Goal: Obtain resource: Download file/media

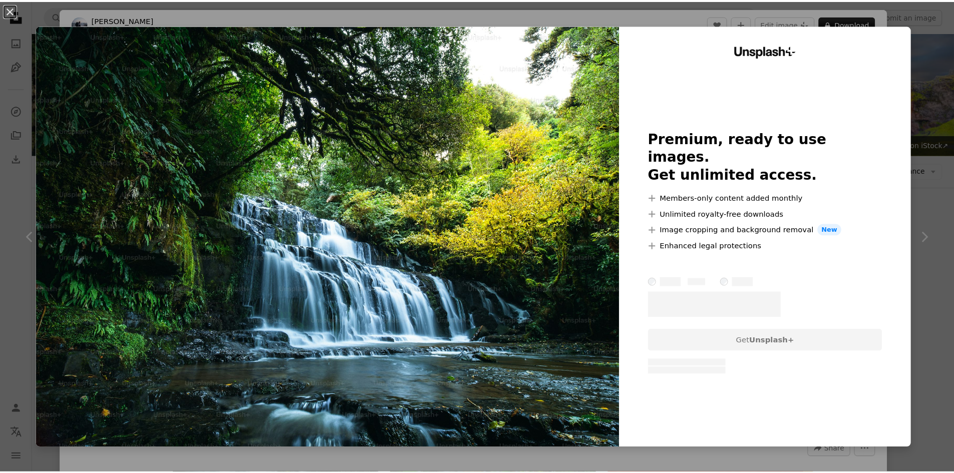
scroll to position [1553, 0]
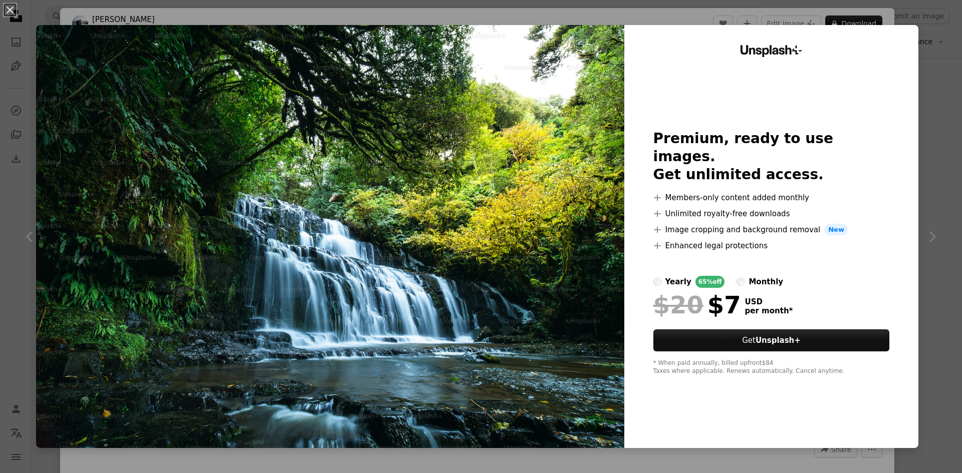
click at [884, 117] on div "Unsplash+ Premium, ready to use images. Get unlimited access. A plus sign Membe…" at bounding box center [771, 236] width 294 height 423
click at [909, 120] on div "Unsplash+ Premium, ready to use images. Get unlimited access. A plus sign Membe…" at bounding box center [771, 236] width 294 height 423
drag, startPoint x: 921, startPoint y: 125, endPoint x: 925, endPoint y: 174, distance: 48.8
click at [921, 127] on div "An X shape Unsplash+ Premium, ready to use images. Get unlimited access. A plus…" at bounding box center [481, 236] width 962 height 473
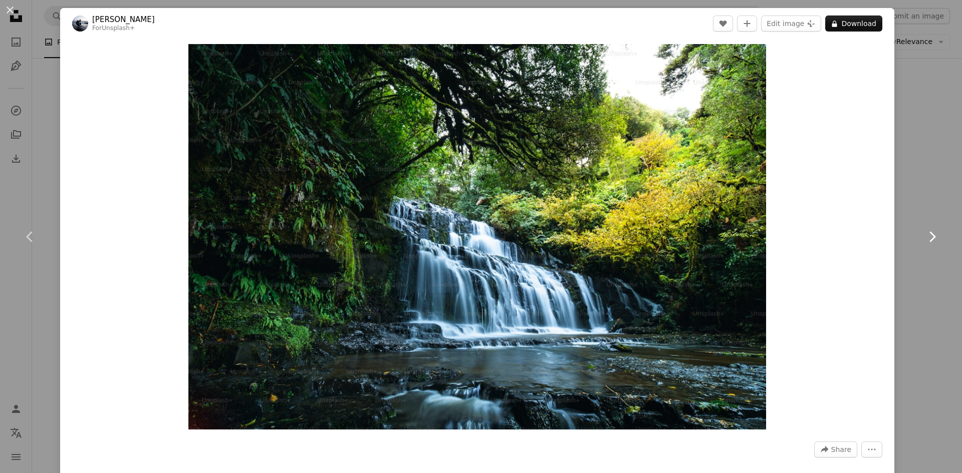
click at [925, 232] on icon "Chevron right" at bounding box center [932, 237] width 16 height 16
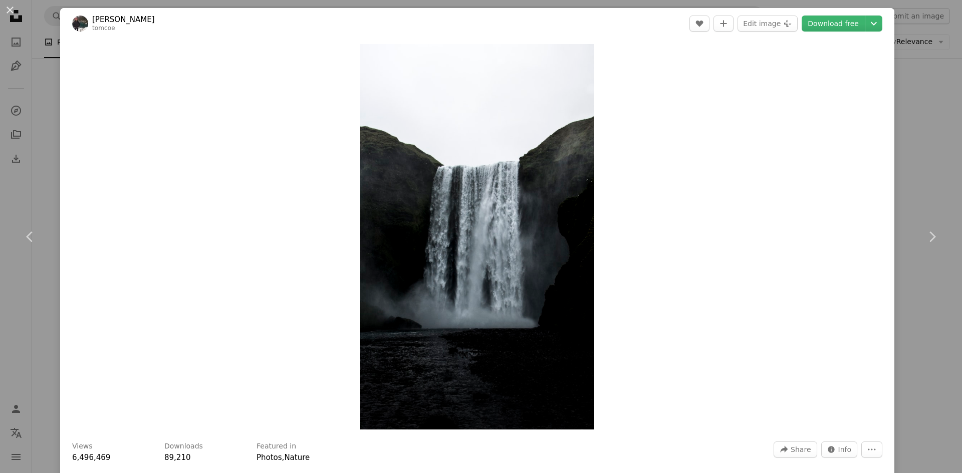
click at [932, 118] on div "An X shape Chevron left Chevron right [PERSON_NAME] tomcoe A heart A plus sign …" at bounding box center [481, 236] width 962 height 473
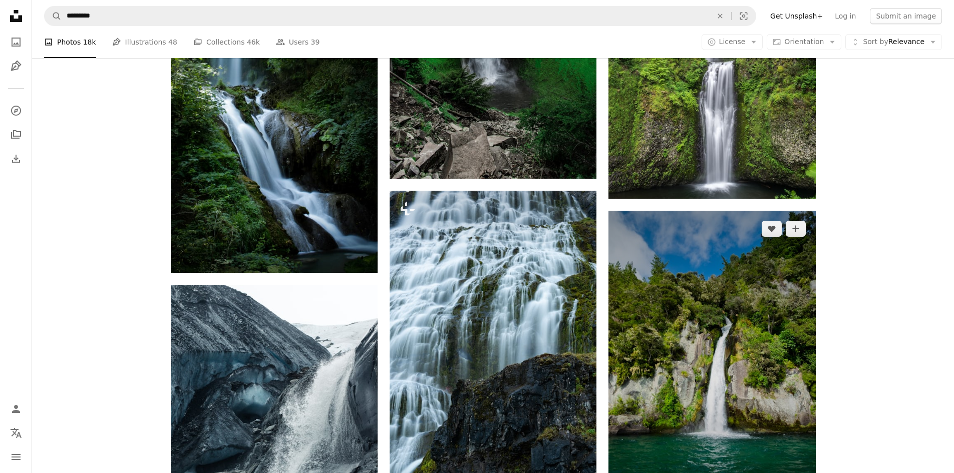
scroll to position [651, 0]
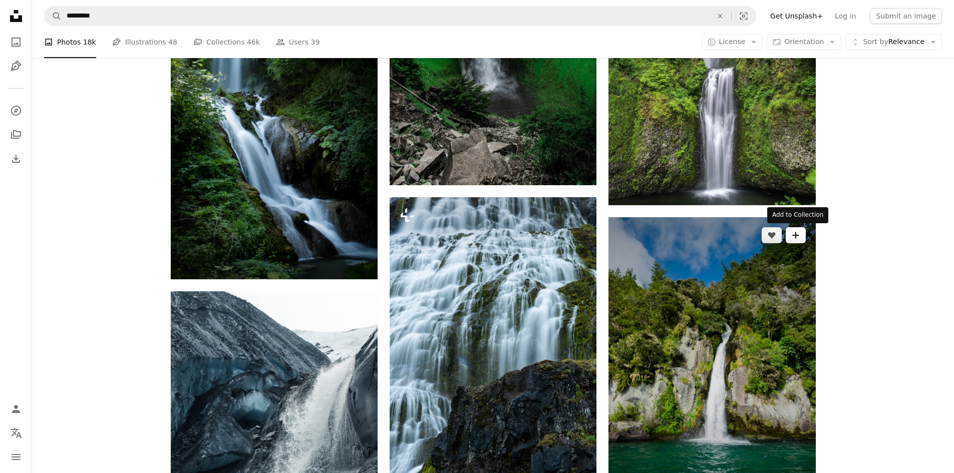
click at [794, 235] on icon "Add to Collection" at bounding box center [796, 235] width 7 height 7
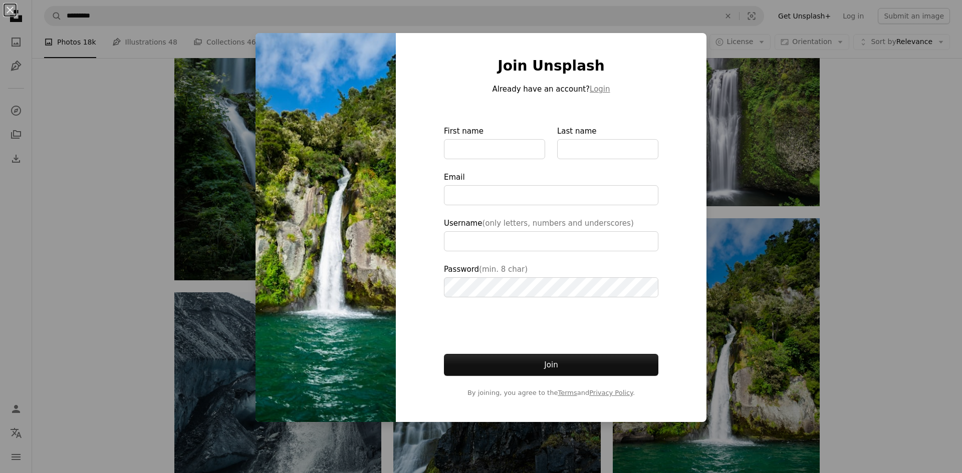
click at [880, 172] on div "An X shape Join Unsplash Already have an account? Login First name Last name Em…" at bounding box center [481, 236] width 962 height 473
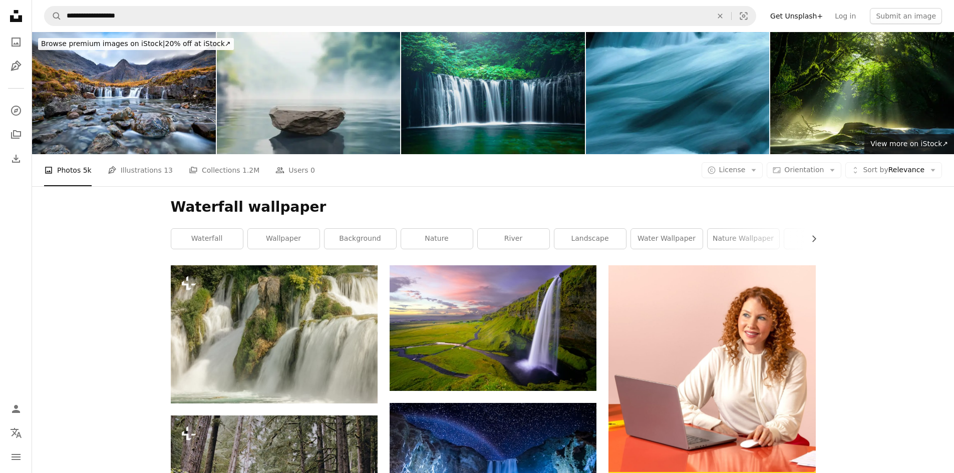
click at [456, 102] on img at bounding box center [493, 93] width 184 height 122
